Goal: Obtain resource: Download file/media

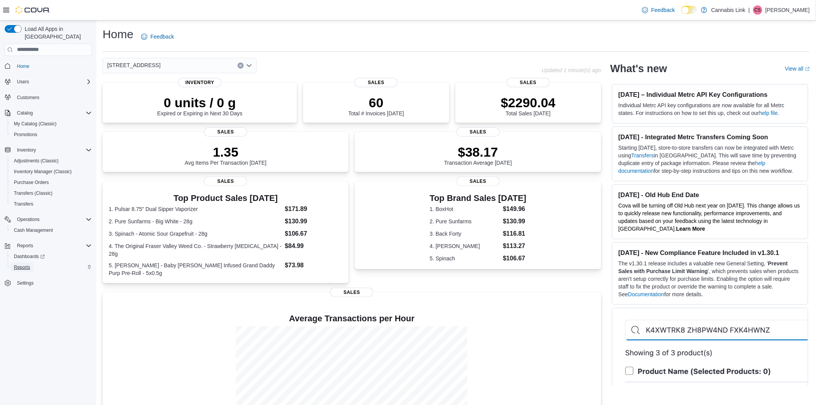
click at [29, 263] on span "Reports" at bounding box center [22, 267] width 16 height 9
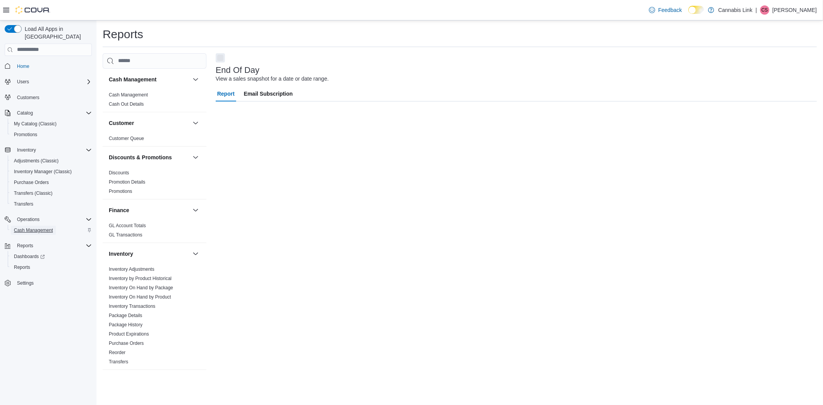
click at [39, 227] on span "Cash Management" at bounding box center [33, 230] width 39 height 6
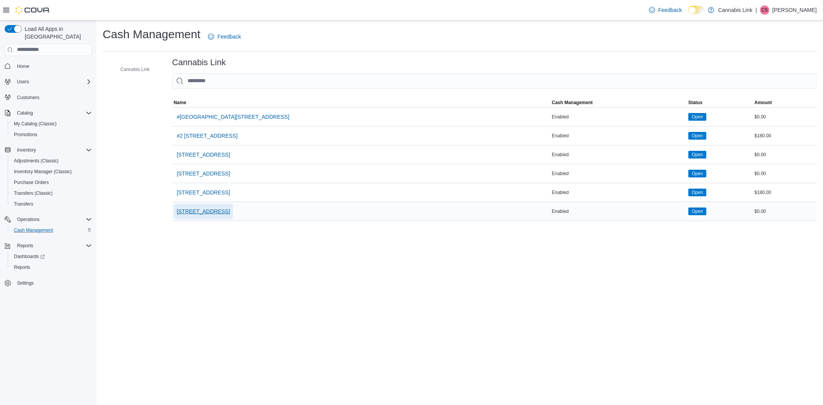
click at [230, 217] on span "[STREET_ADDRESS]" at bounding box center [203, 211] width 53 height 15
click at [20, 264] on span "Reports" at bounding box center [22, 267] width 16 height 6
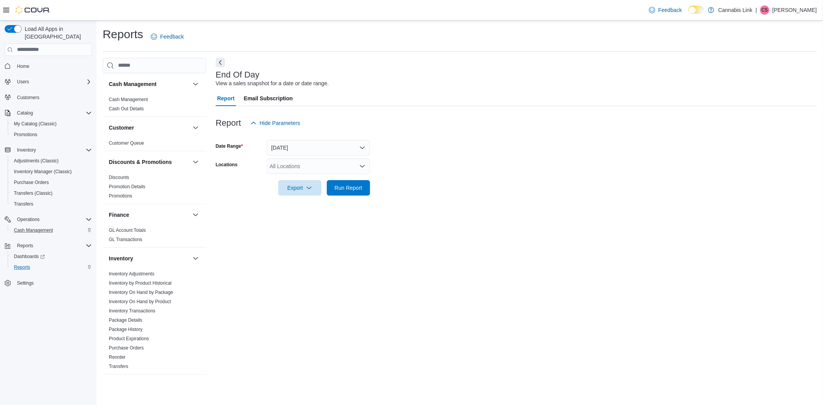
click at [306, 167] on div "All Locations" at bounding box center [318, 166] width 103 height 15
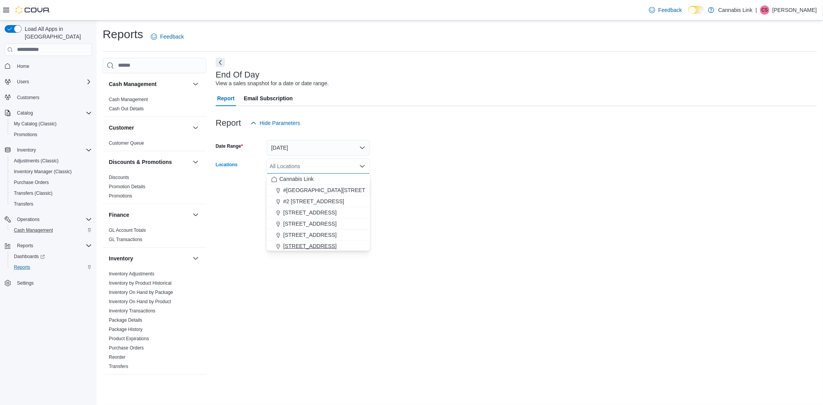
click at [301, 246] on span "[STREET_ADDRESS]" at bounding box center [309, 246] width 53 height 8
click at [333, 280] on div "End Of Day View a sales snapshot for a date or date range. Report Email Subscri…" at bounding box center [516, 217] width 601 height 319
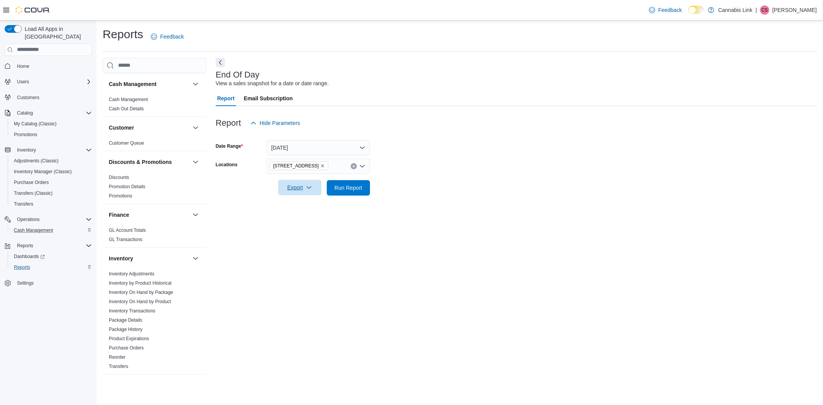
click at [311, 187] on icon "button" at bounding box center [309, 187] width 6 height 6
click at [309, 204] on span "Export to Excel" at bounding box center [301, 203] width 35 height 6
click at [152, 299] on link "Inventory On Hand by Product" at bounding box center [140, 301] width 62 height 5
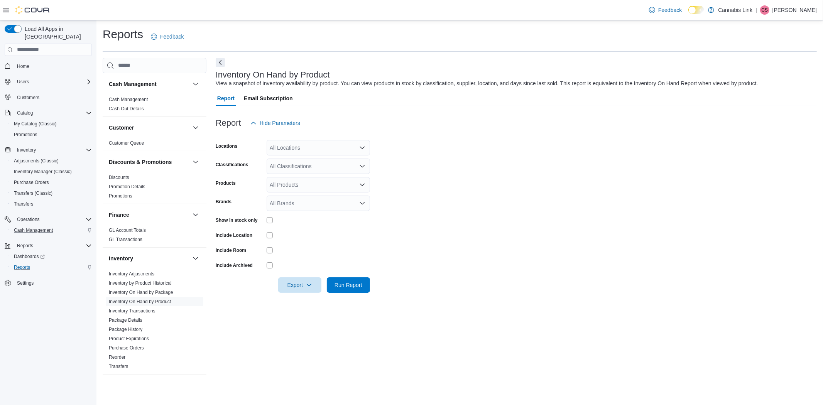
click at [313, 143] on div "All Locations" at bounding box center [318, 147] width 103 height 15
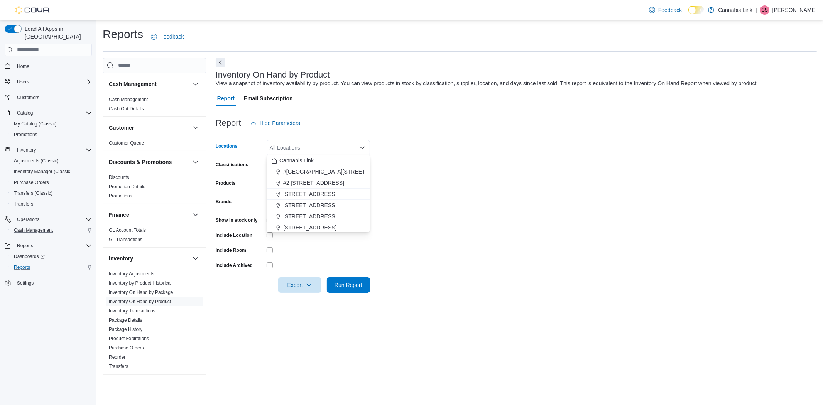
click at [323, 229] on span "[STREET_ADDRESS]" at bounding box center [309, 228] width 53 height 8
click at [471, 269] on form "Locations [STREET_ADDRESS] Selected. [STREET_ADDRESS] W. Press Backspace to del…" at bounding box center [516, 212] width 601 height 162
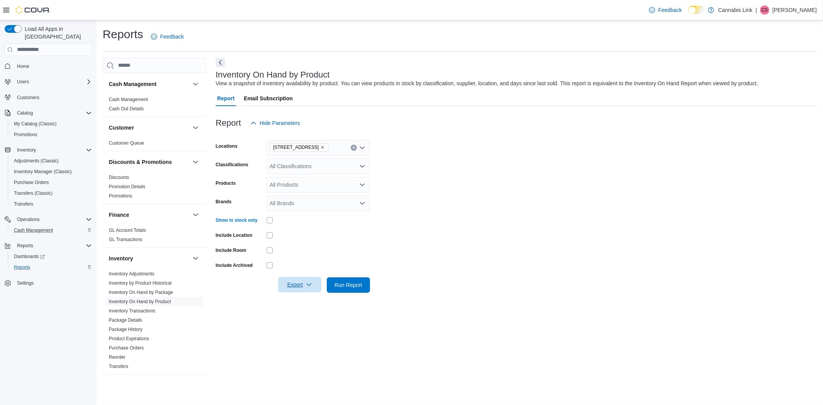
click at [309, 285] on icon "button" at bounding box center [309, 284] width 5 height 2
click at [307, 295] on button "Export to Excel" at bounding box center [301, 299] width 44 height 15
